Goal: Information Seeking & Learning: Find specific fact

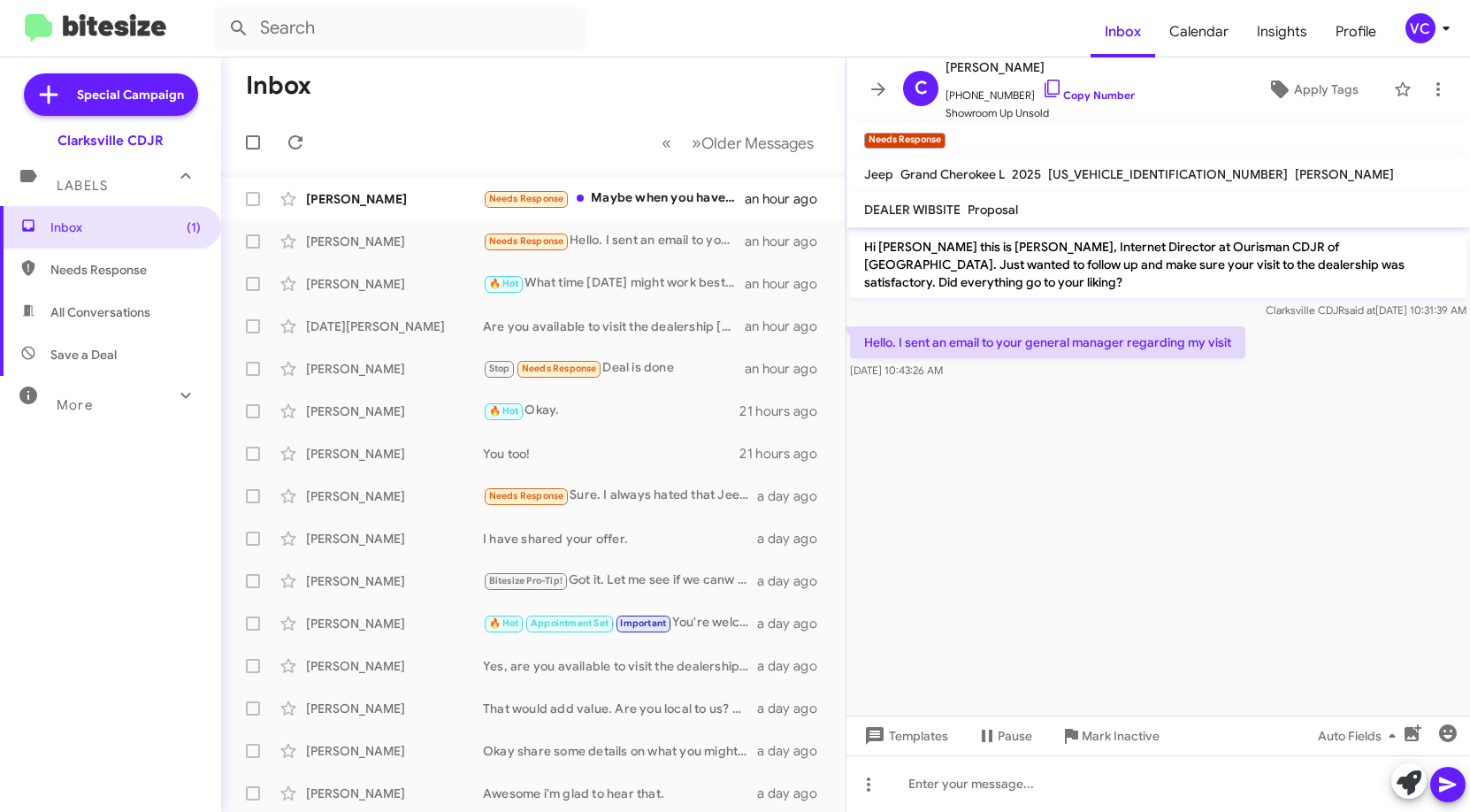
click at [577, 91] on mat-toolbar-row "Inbox" at bounding box center [534, 86] width 624 height 57
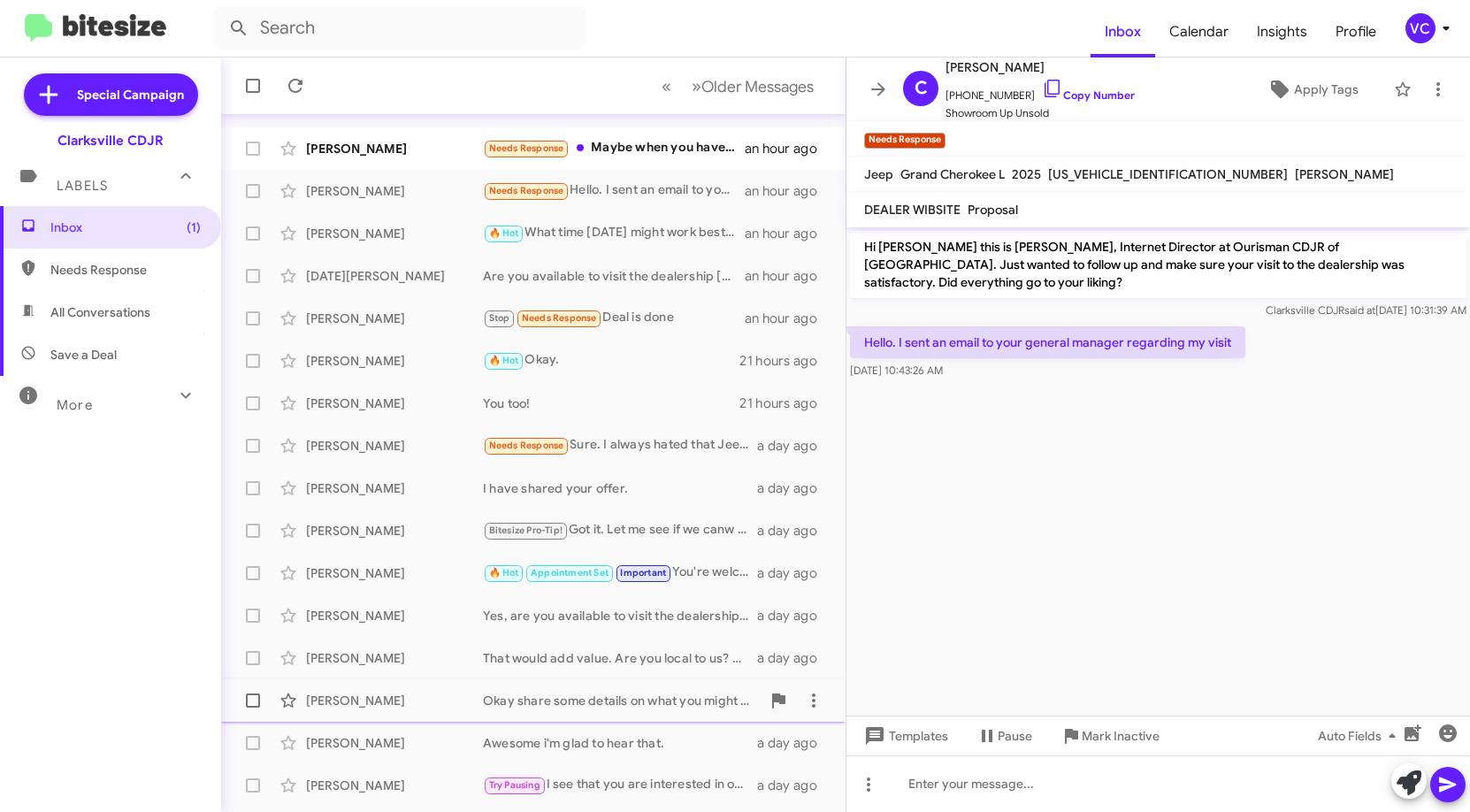
scroll to position [89, 0]
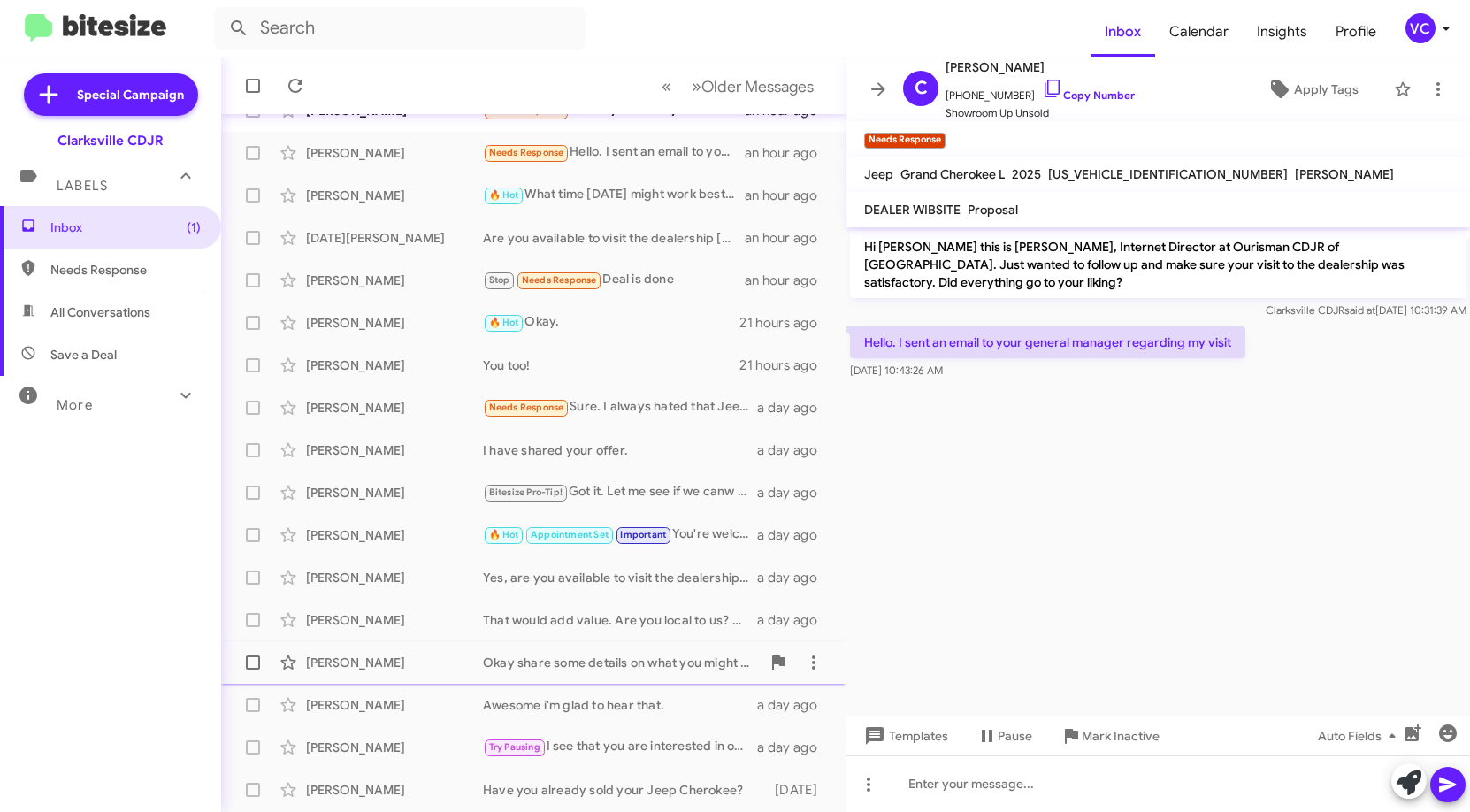
click at [391, 662] on div "[PERSON_NAME]" at bounding box center [393, 662] width 177 height 18
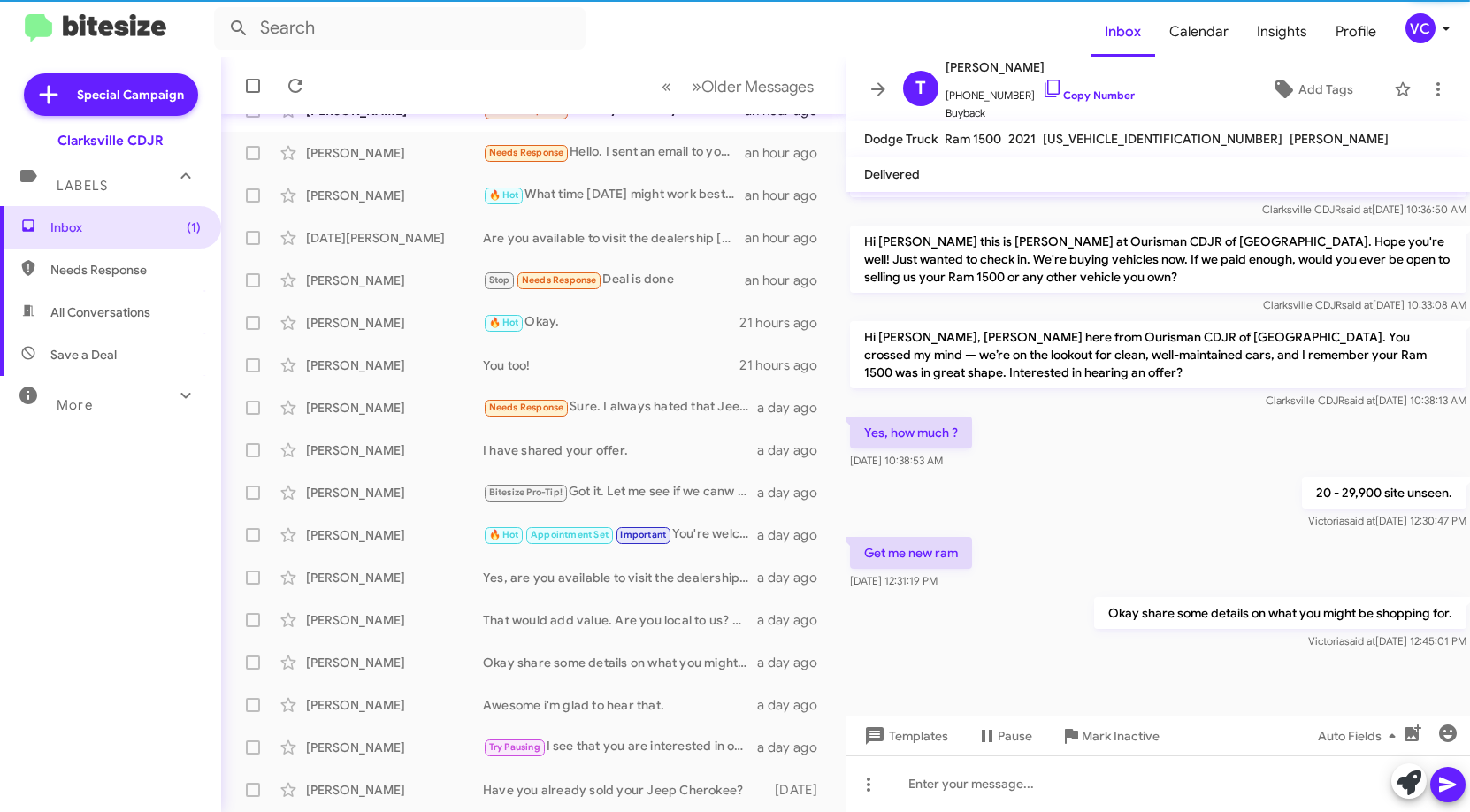
scroll to position [573, 0]
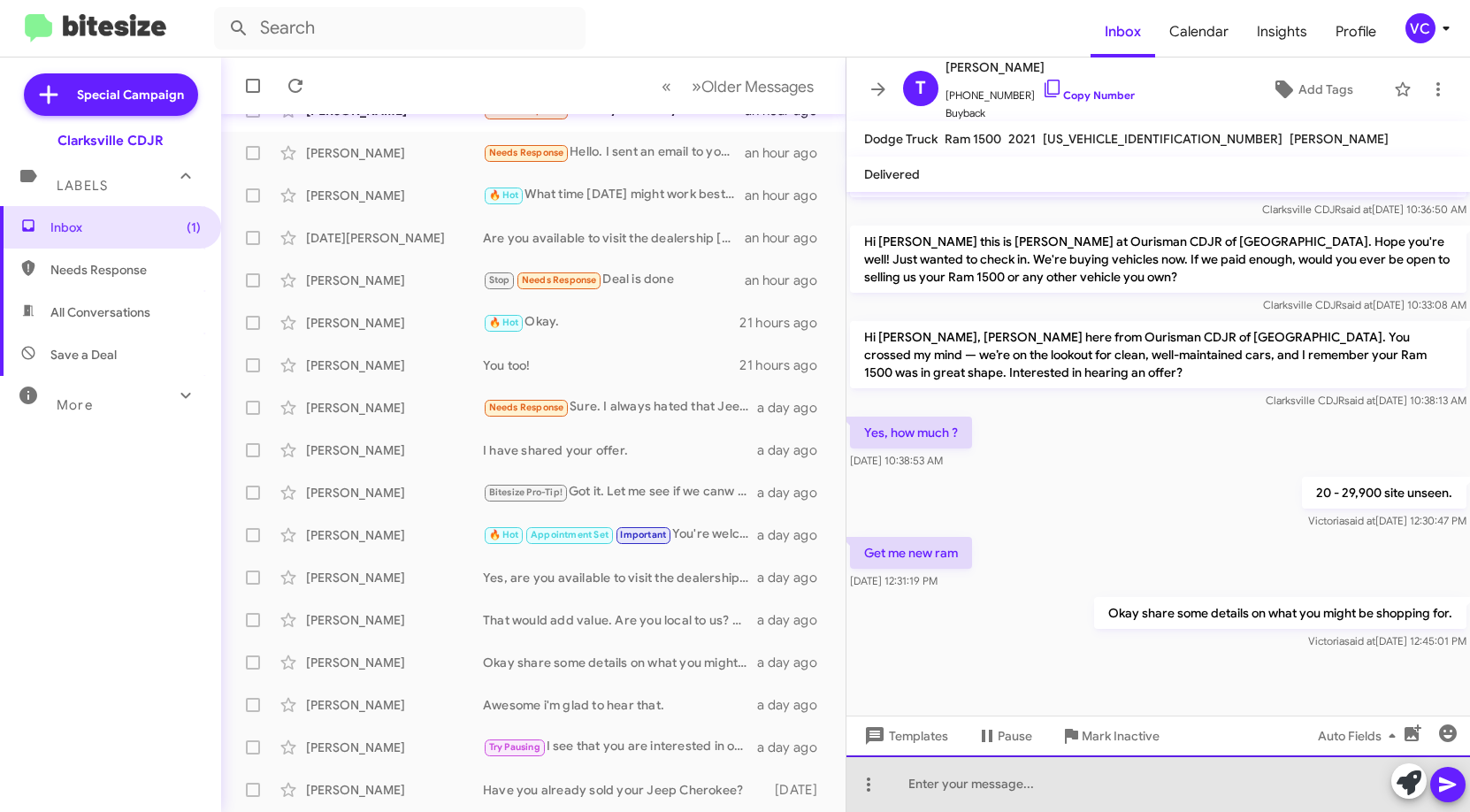
click at [969, 781] on div at bounding box center [1158, 783] width 623 height 57
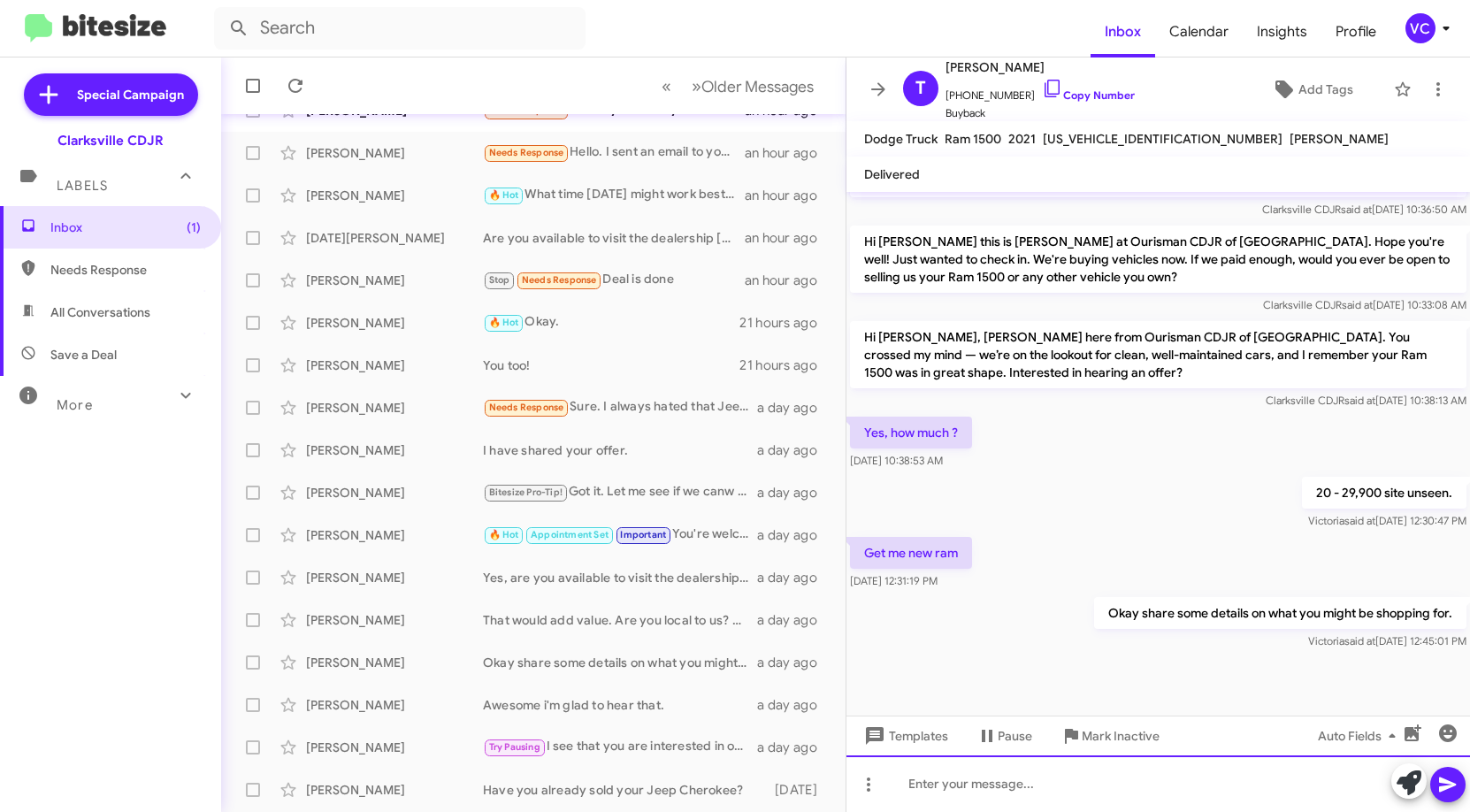
paste div
click at [1456, 790] on icon at bounding box center [1448, 784] width 21 height 21
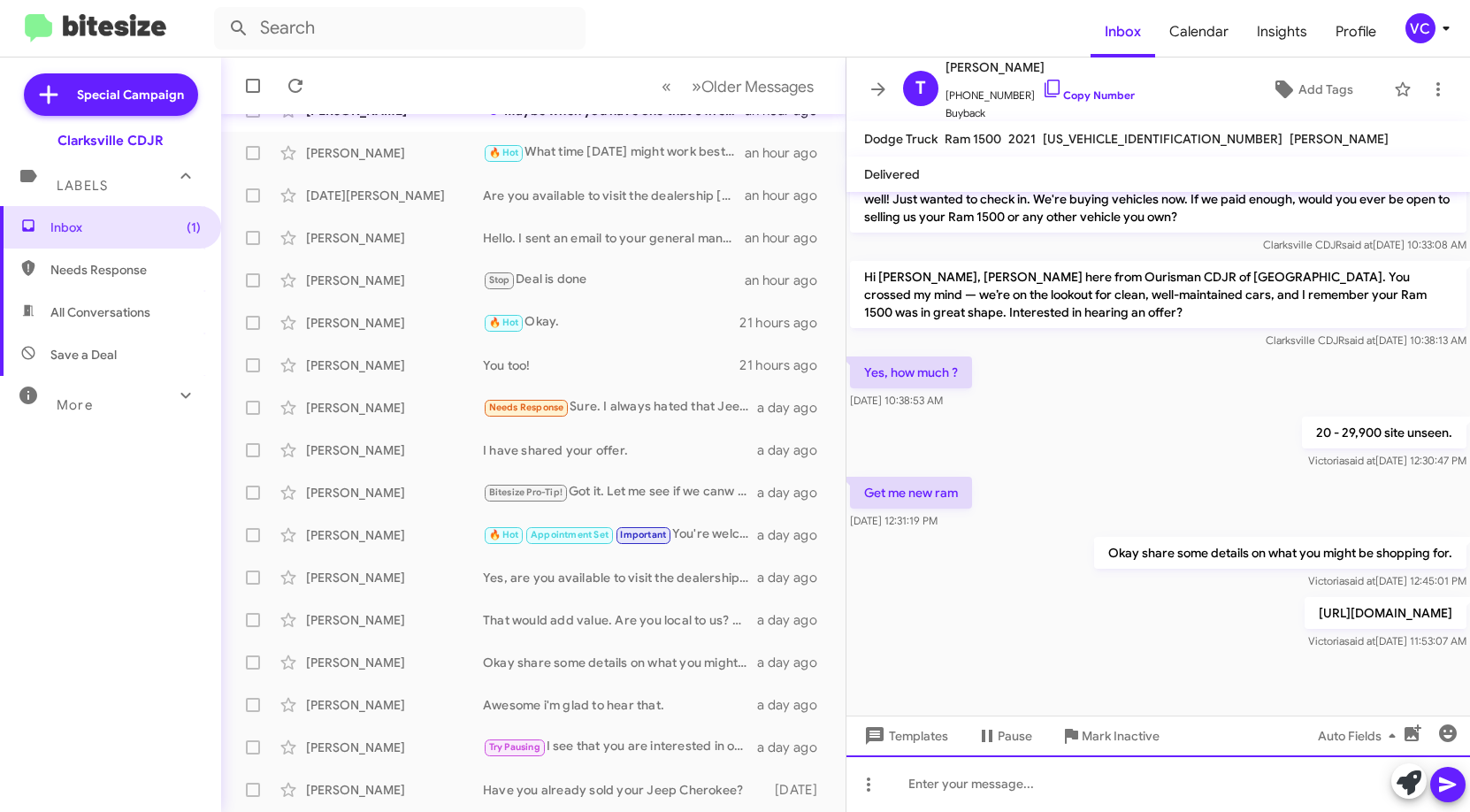
scroll to position [637, 0]
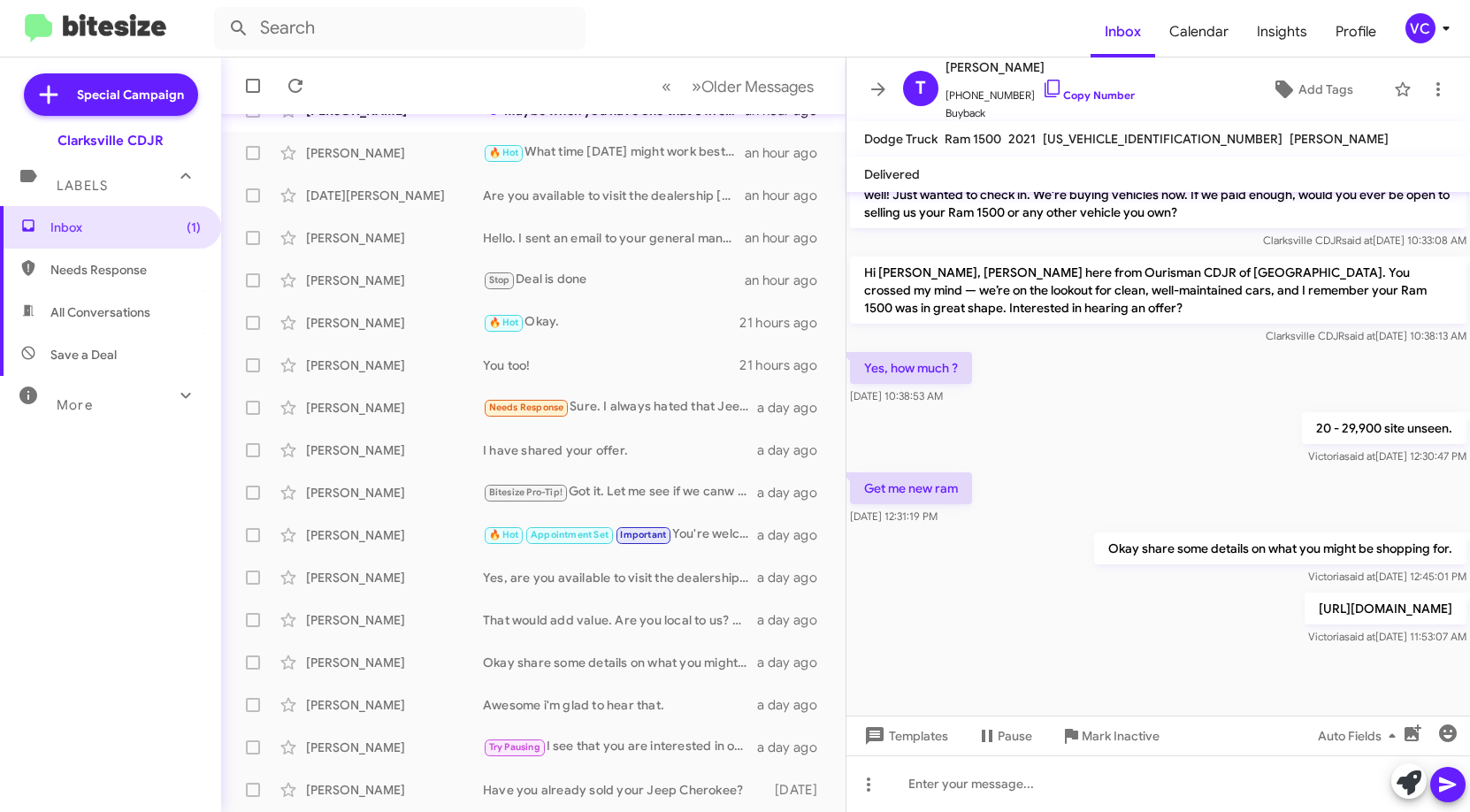
click at [1081, 675] on div at bounding box center [1158, 682] width 623 height 66
drag, startPoint x: 1080, startPoint y: 480, endPoint x: 727, endPoint y: 507, distance: 354.0
click at [1079, 480] on div "Get me new ram [DATE] 12:31:19 PM" at bounding box center [1158, 499] width 623 height 60
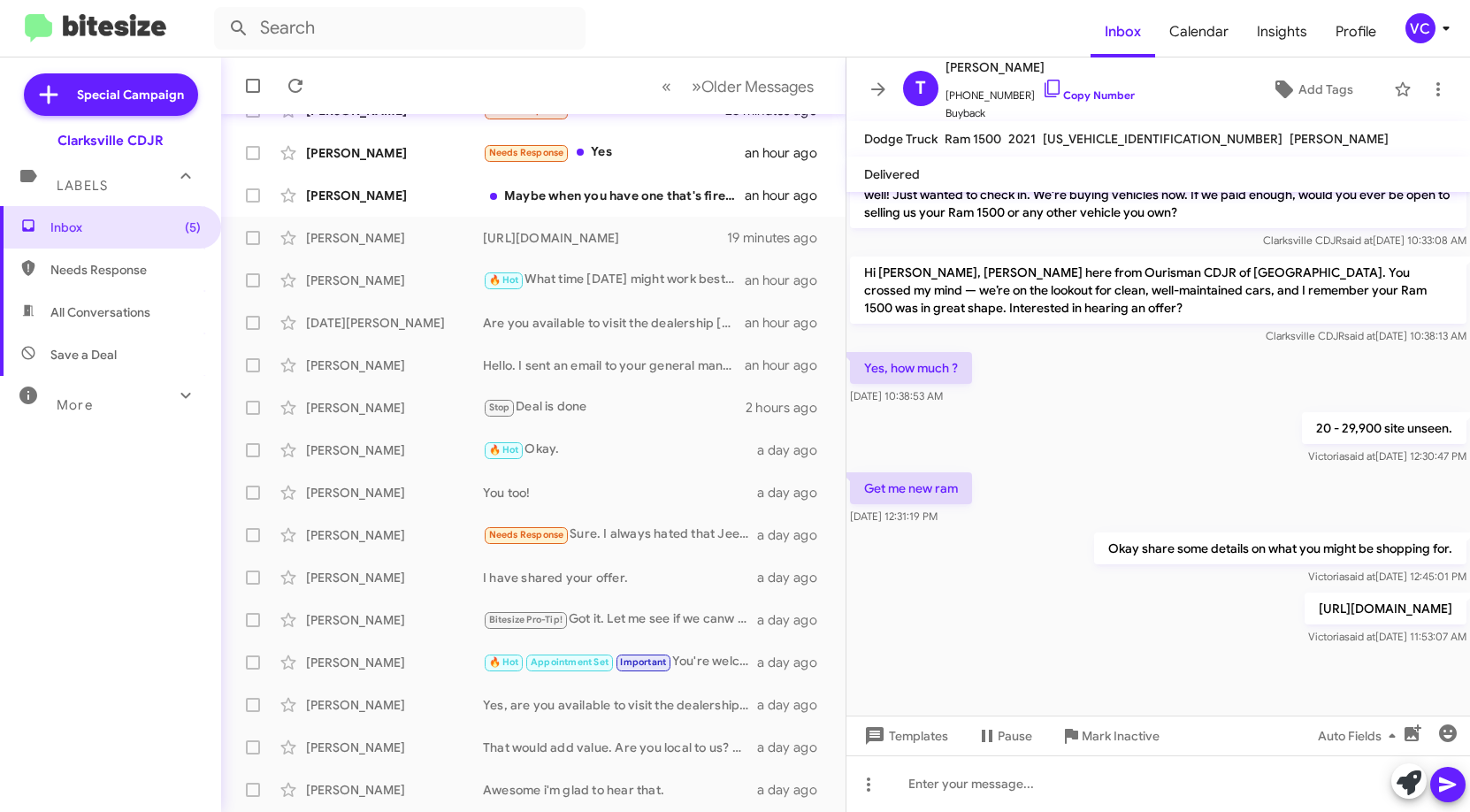
scroll to position [215, 0]
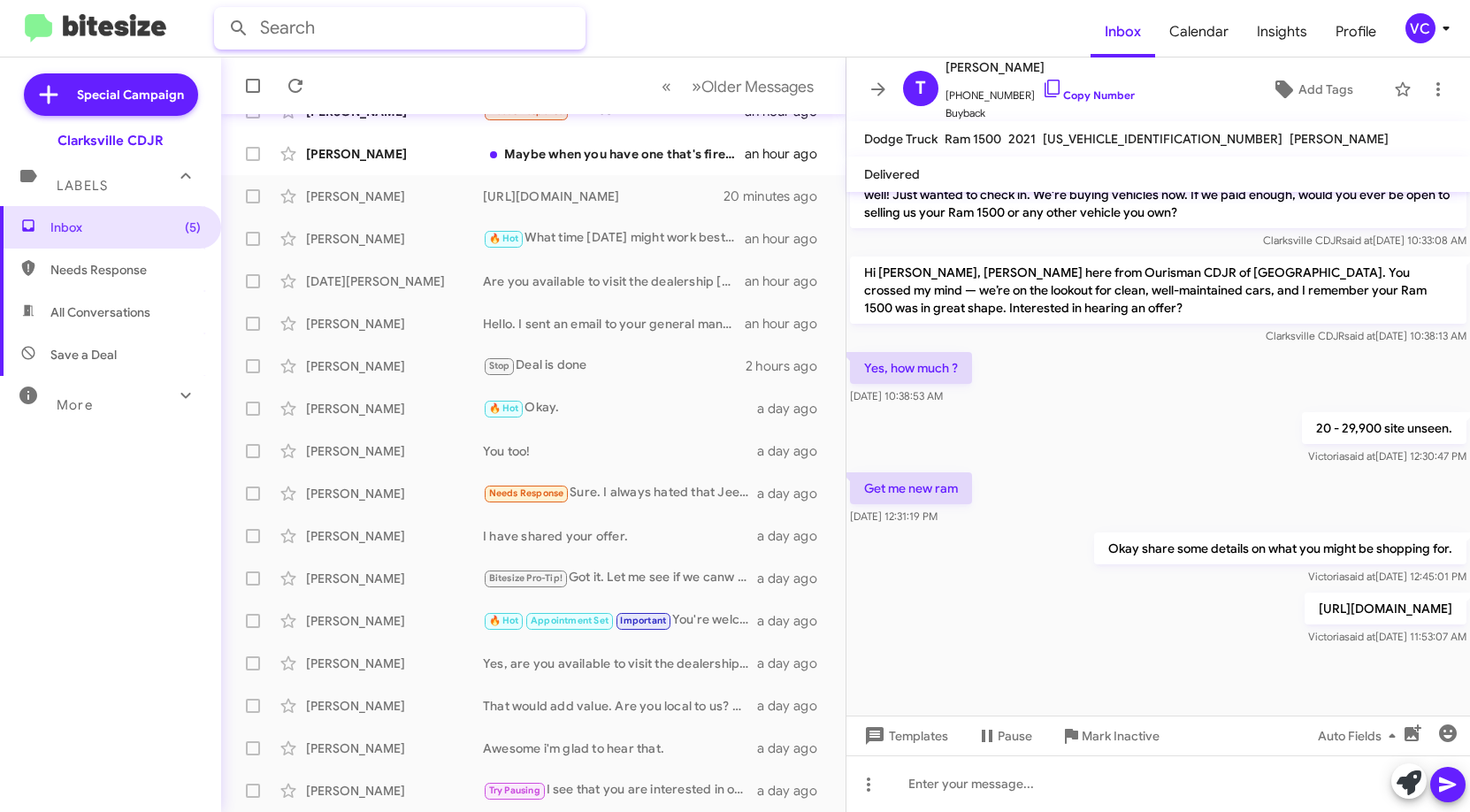
click at [332, 35] on input "text" at bounding box center [399, 28] width 371 height 42
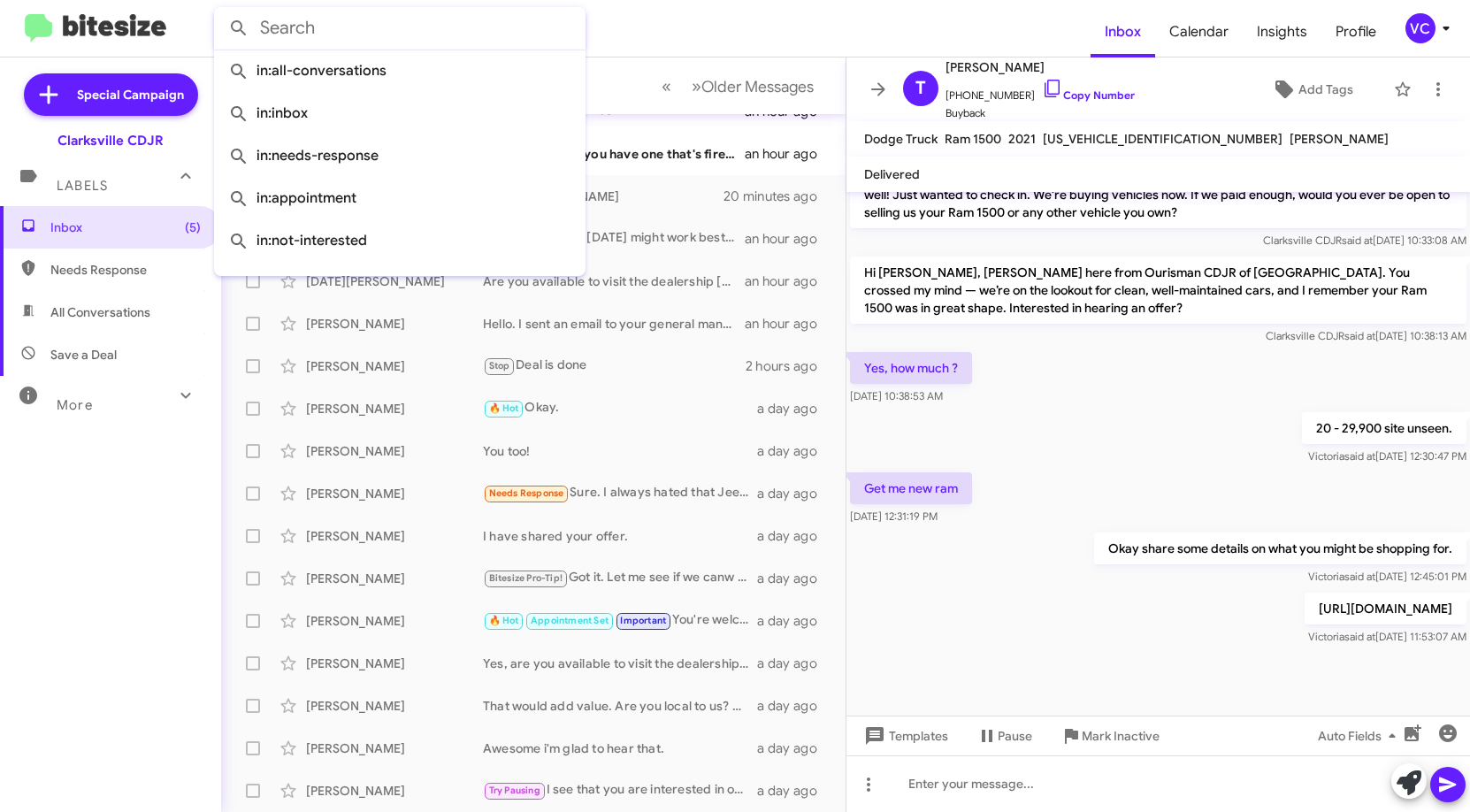
paste input "[PERSON_NAME]"
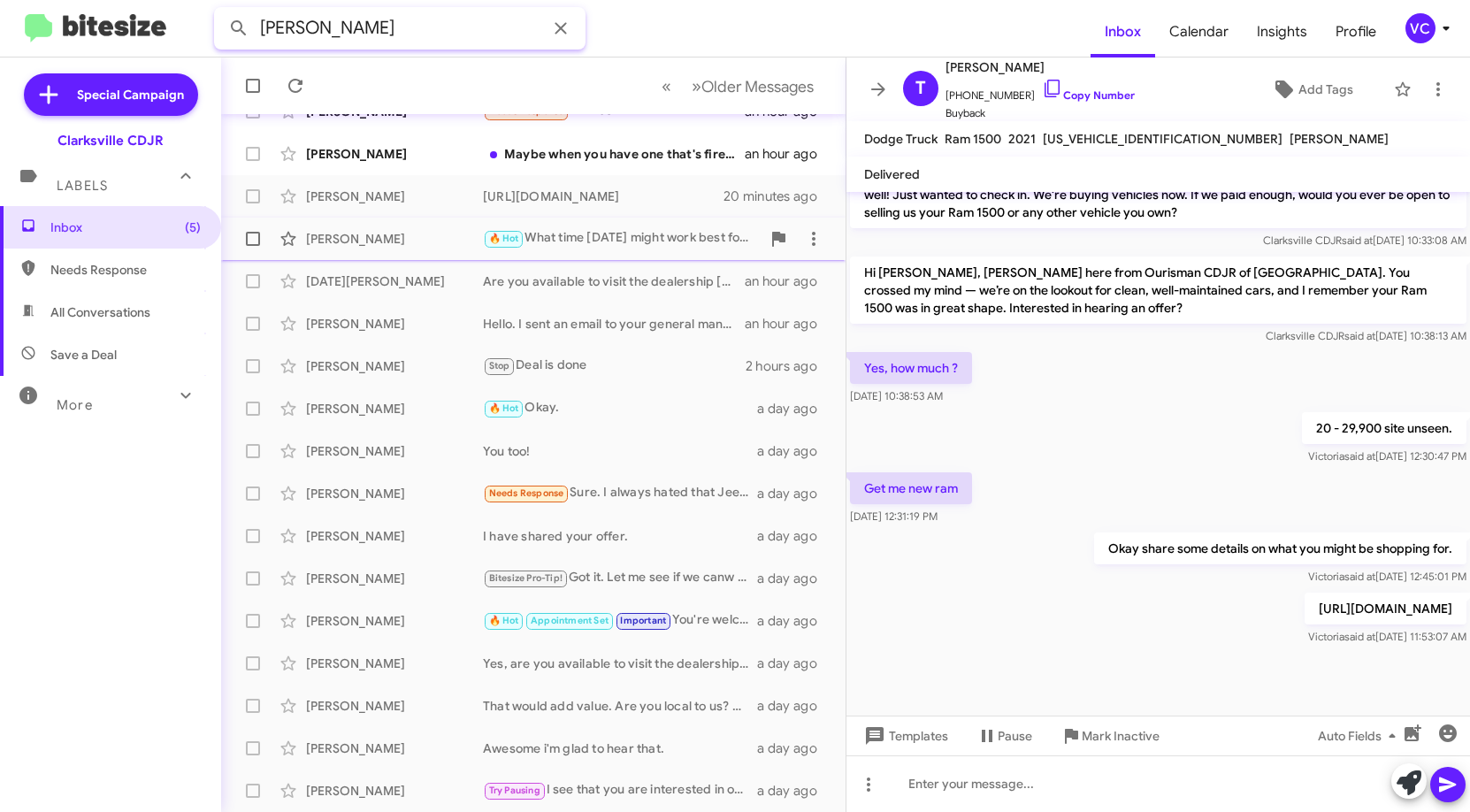
click at [221, 10] on button at bounding box center [239, 28] width 36 height 36
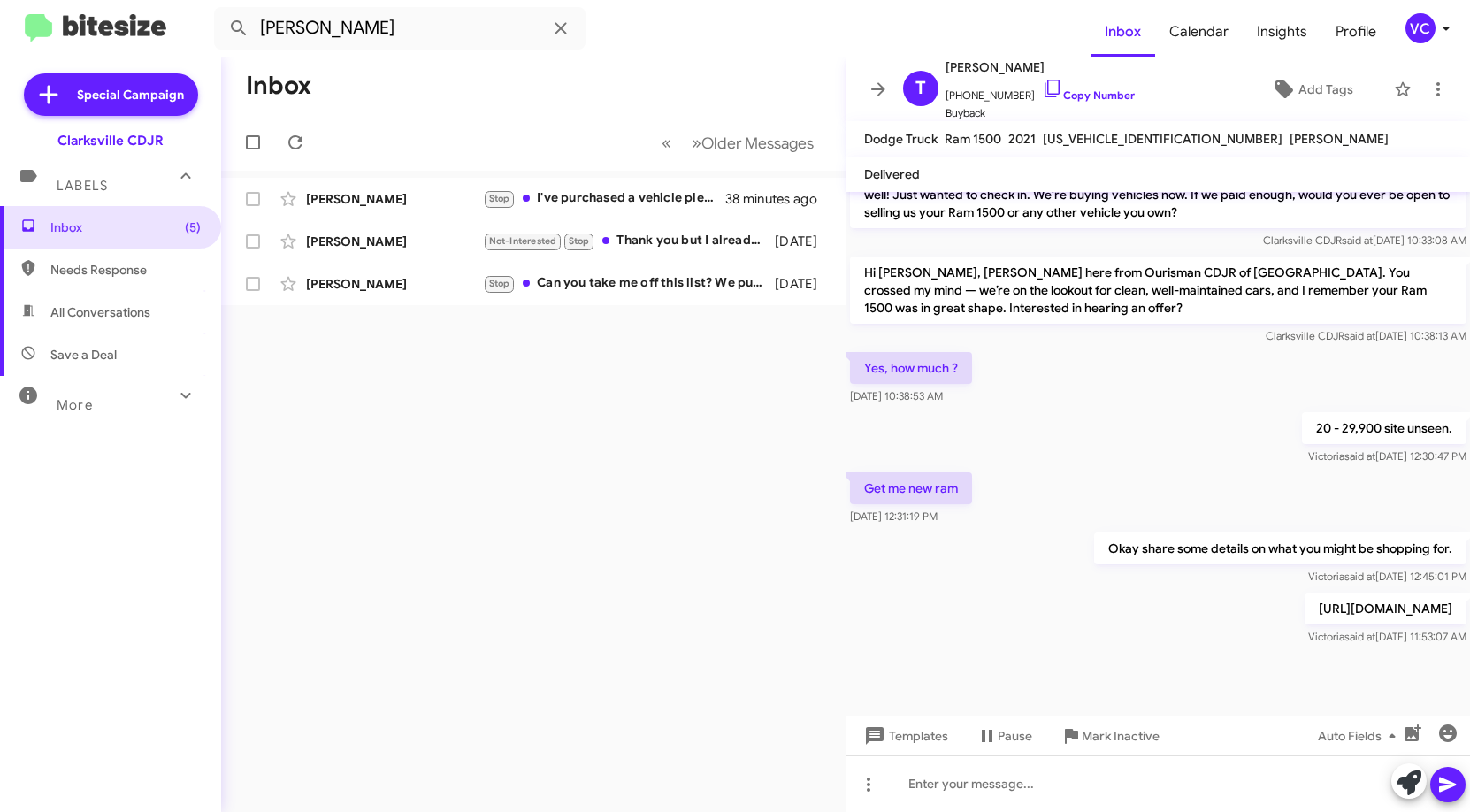
click at [147, 313] on span "All Conversations" at bounding box center [100, 312] width 100 height 18
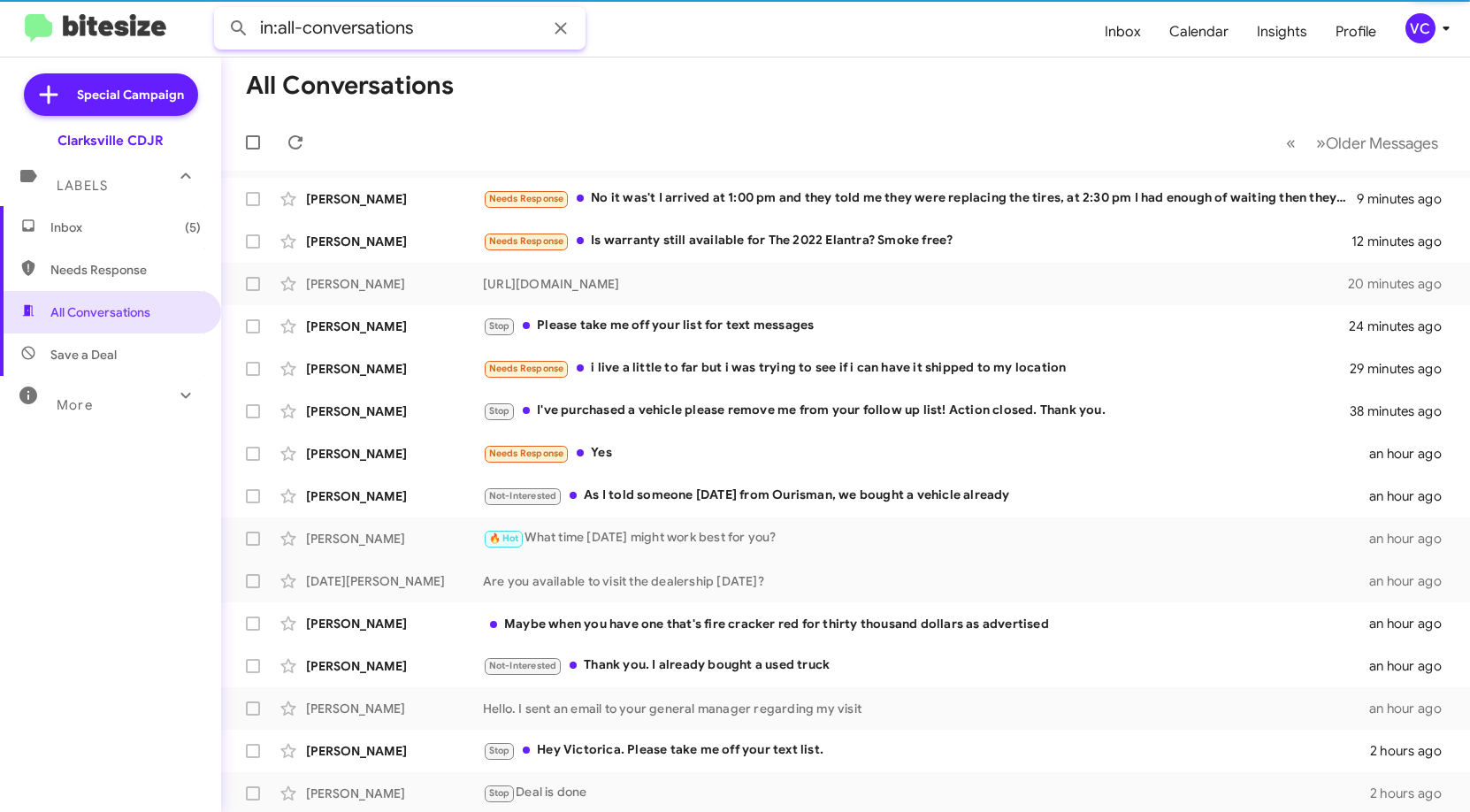
click at [455, 31] on input "in:all-conversations" at bounding box center [399, 28] width 371 height 42
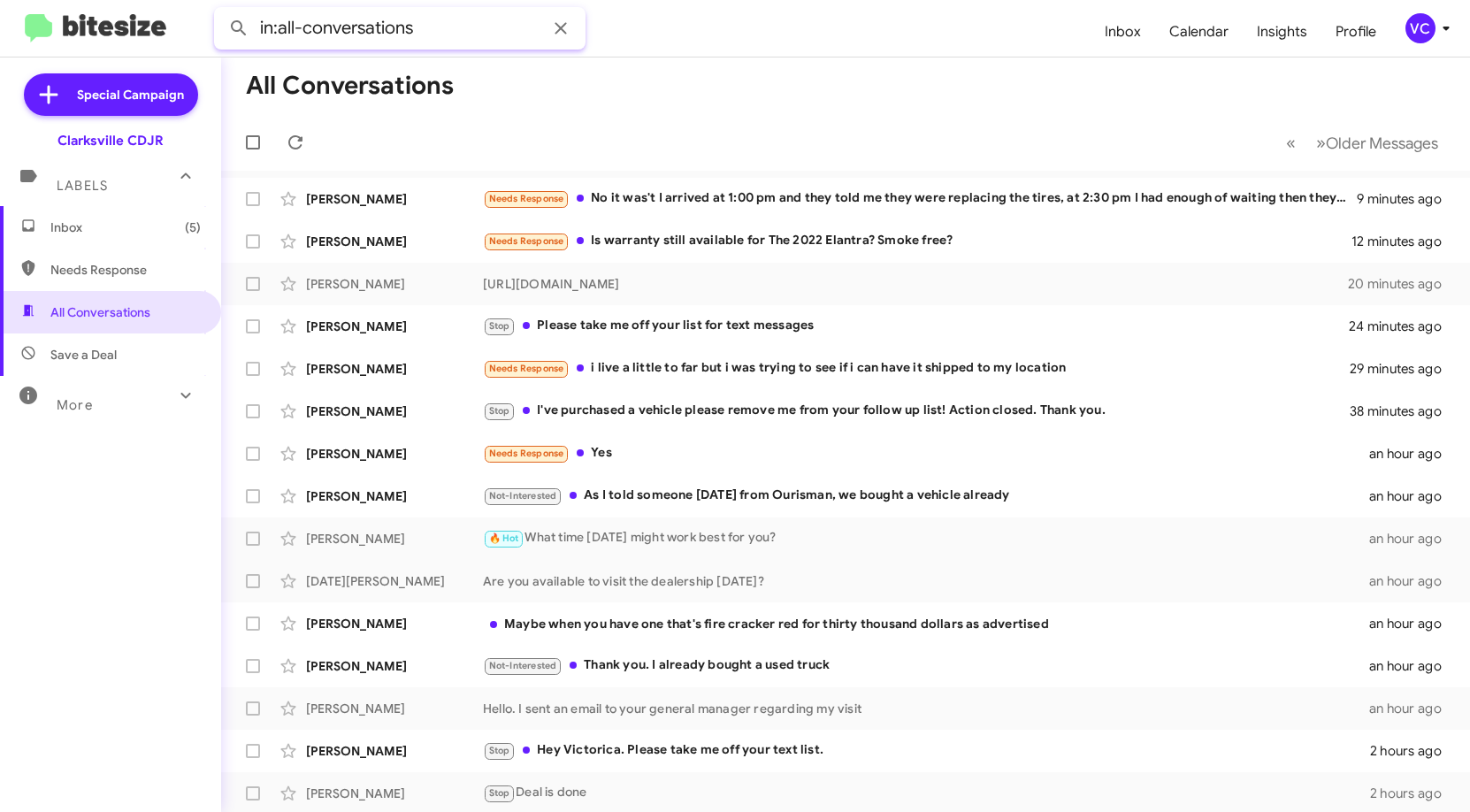
paste input "[PERSON_NAME]"
type input "in:all-conversations [PERSON_NAME]"
click at [221, 10] on button at bounding box center [239, 28] width 36 height 36
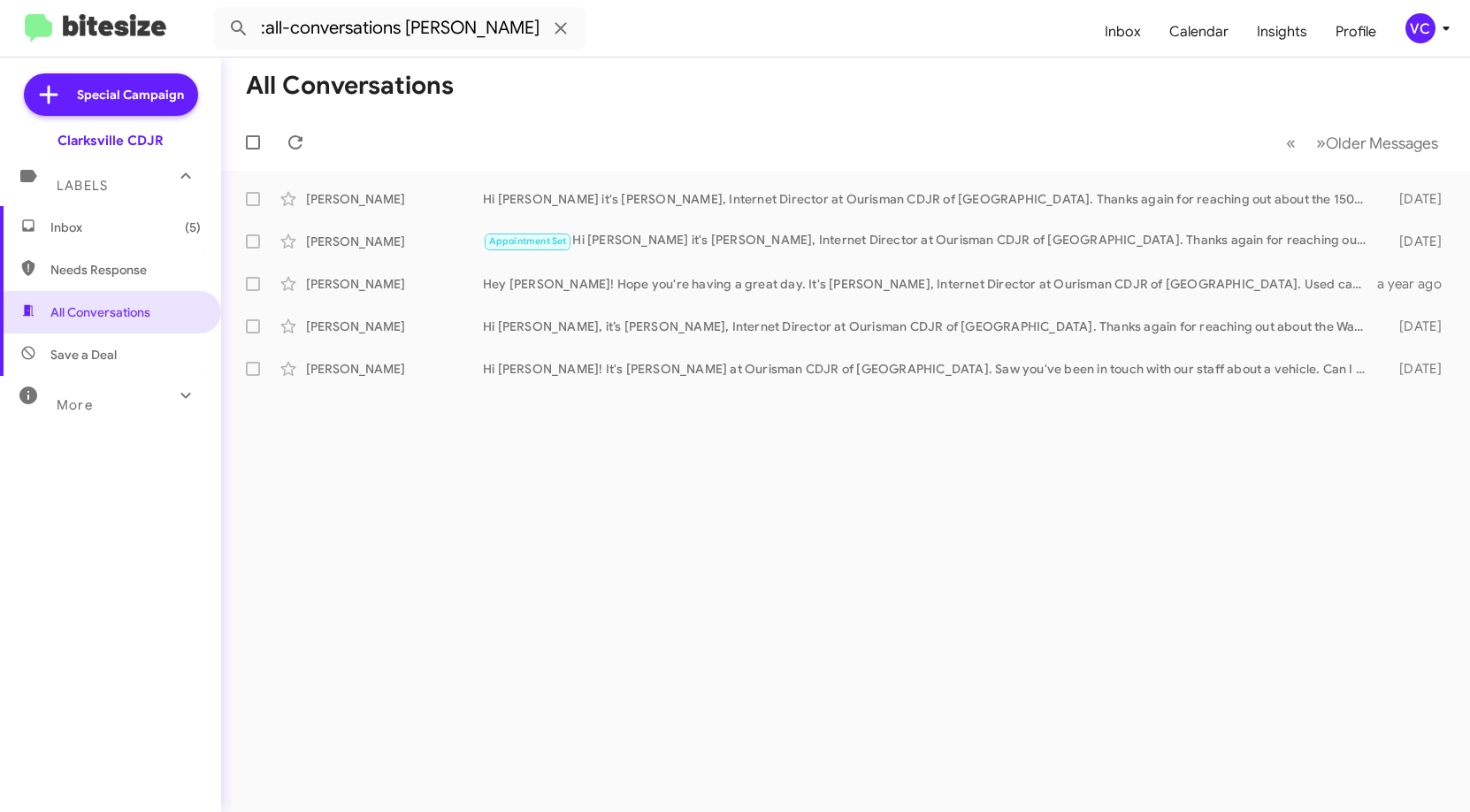
click at [732, 482] on div "All Conversations « Previous » Next Older Messages [PERSON_NAME] Hi [PERSON_NAM…" at bounding box center [846, 434] width 1249 height 754
click at [682, 66] on mat-toolbar-row "All Conversations" at bounding box center [846, 86] width 1249 height 57
click at [749, 49] on form "in:all-conversations [PERSON_NAME]" at bounding box center [652, 28] width 877 height 42
click at [758, 24] on form "in:all-conversations [PERSON_NAME]" at bounding box center [652, 28] width 877 height 42
click at [724, 100] on mat-toolbar-row "All Conversations" at bounding box center [846, 86] width 1249 height 57
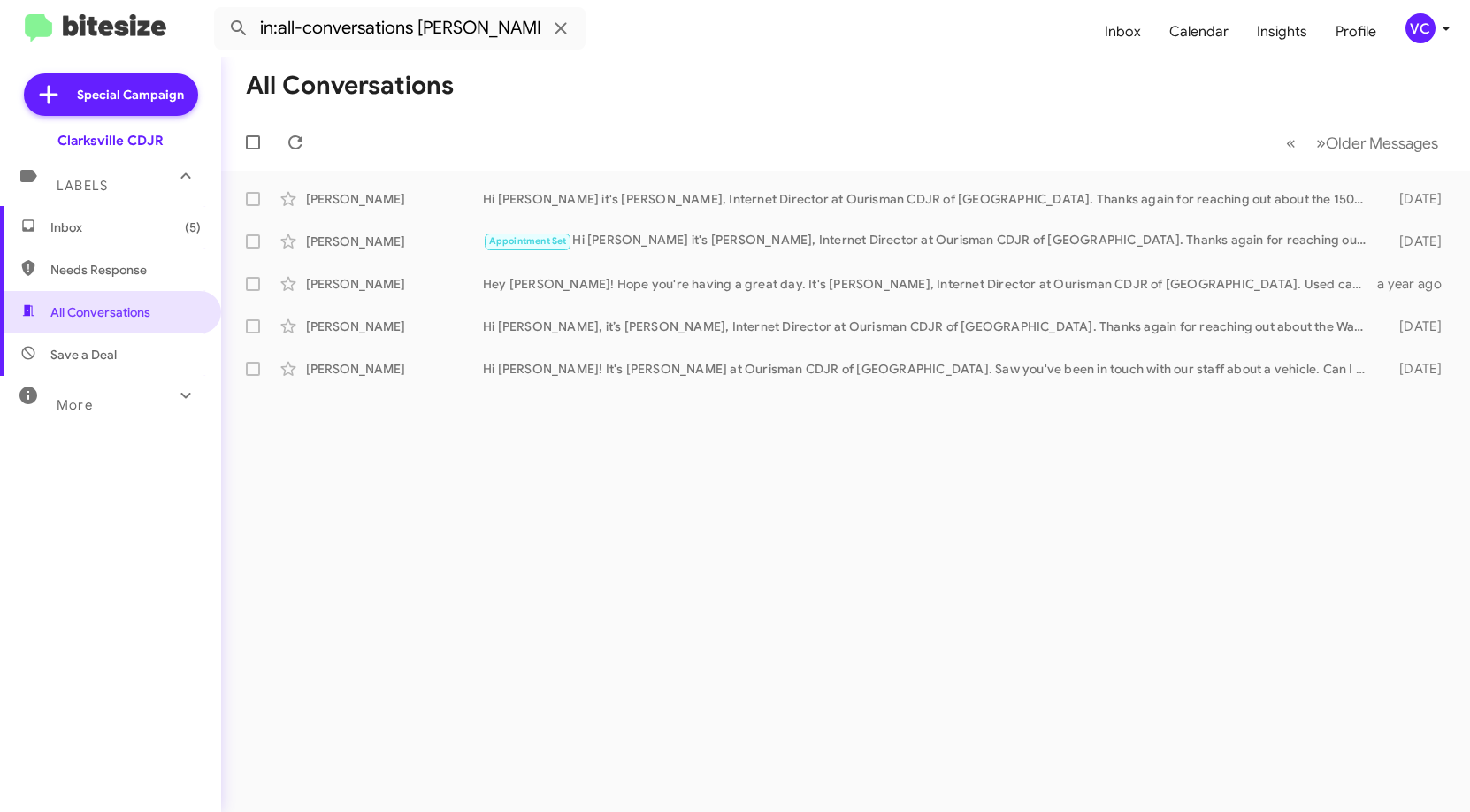
click at [779, 542] on div "All Conversations « Previous » Next Older Messages [PERSON_NAME] Hi [PERSON_NAM…" at bounding box center [846, 434] width 1249 height 754
click at [792, 682] on div "All Conversations « Previous » Next Older Messages [PERSON_NAME] Hi [PERSON_NAM…" at bounding box center [846, 434] width 1249 height 754
click at [908, 61] on mat-toolbar-row "All Conversations" at bounding box center [846, 86] width 1249 height 57
